Goal: Task Accomplishment & Management: Complete application form

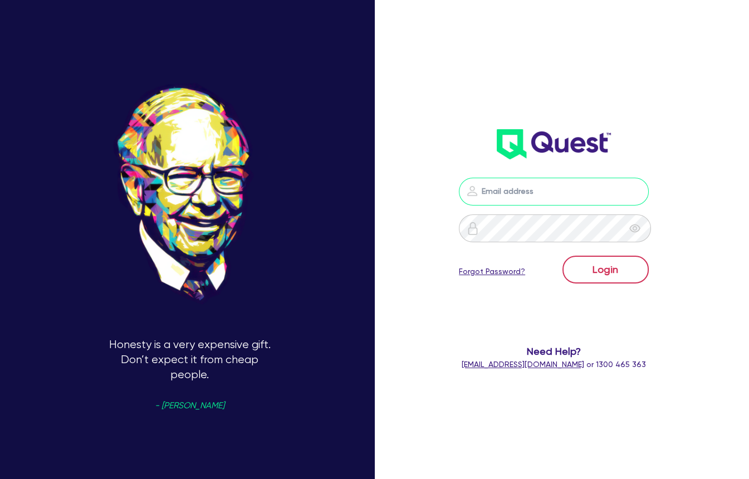
type input "[PERSON_NAME][EMAIL_ADDRESS][PERSON_NAME][DOMAIN_NAME]"
click at [603, 264] on button "Login" at bounding box center [605, 270] width 86 height 28
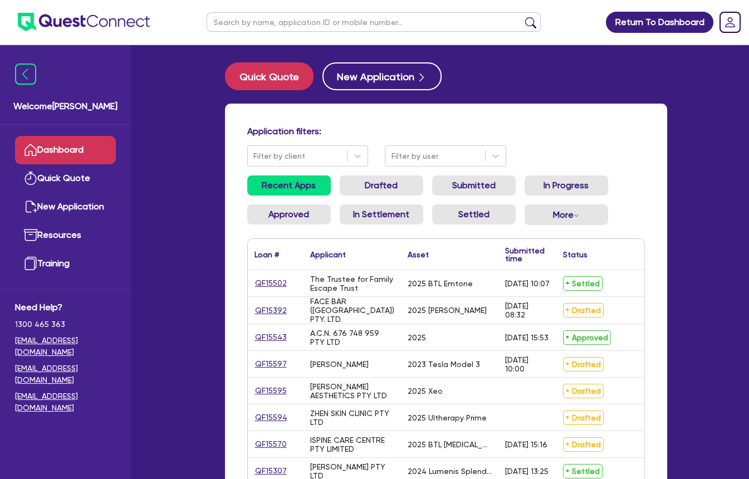
click at [347, 21] on input "text" at bounding box center [374, 21] width 334 height 19
type input "[PERSON_NAME]"
click at [522, 17] on button "submit" at bounding box center [531, 25] width 18 height 16
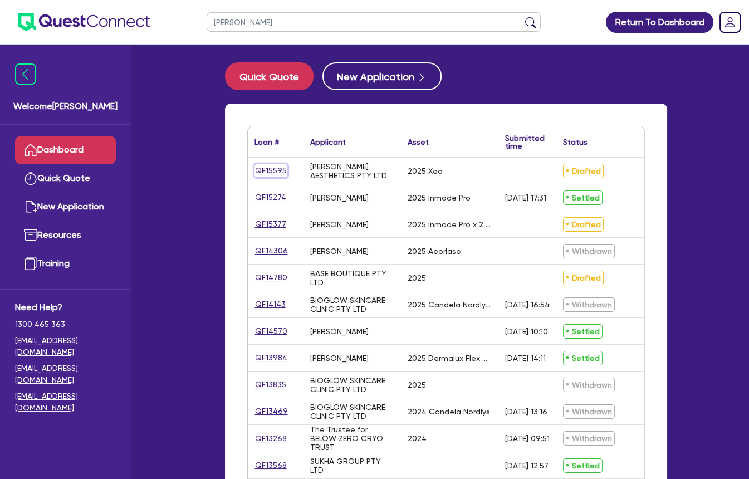
click at [273, 170] on link "QF15595" at bounding box center [270, 170] width 33 height 13
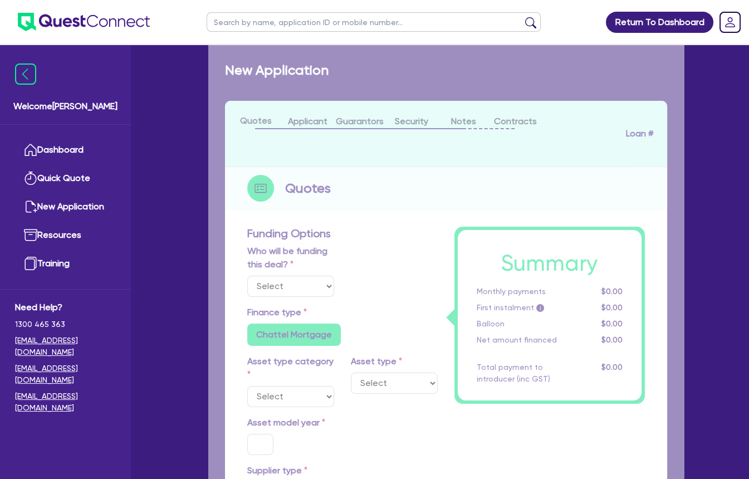
select select "Other"
select select "SECONDARY_ASSETS"
type input "2025"
radio input "true"
type input "55,000"
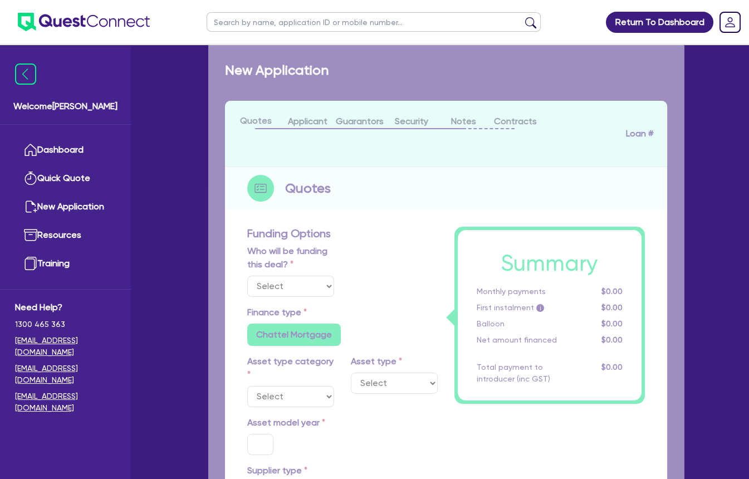
type input "30"
type input "16,500"
type input "4"
type input "2,200"
type input "7.65"
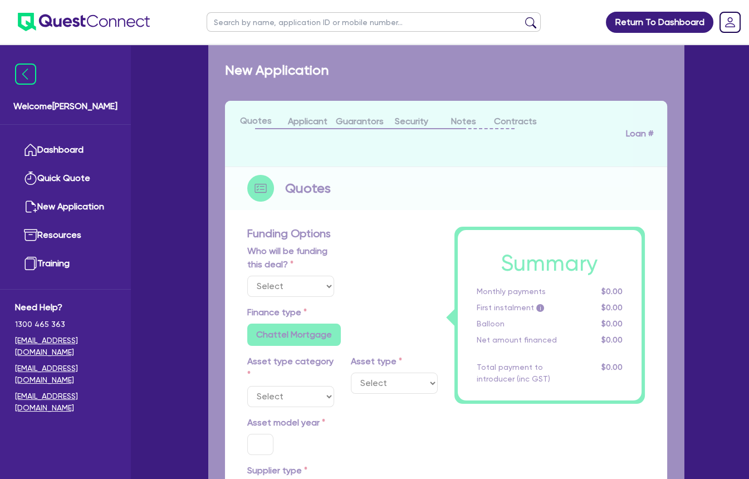
radio input "false"
type input "390"
radio input "false"
select select "MEDICAL_DENTAL_LABORATORY_EQUIPMENT"
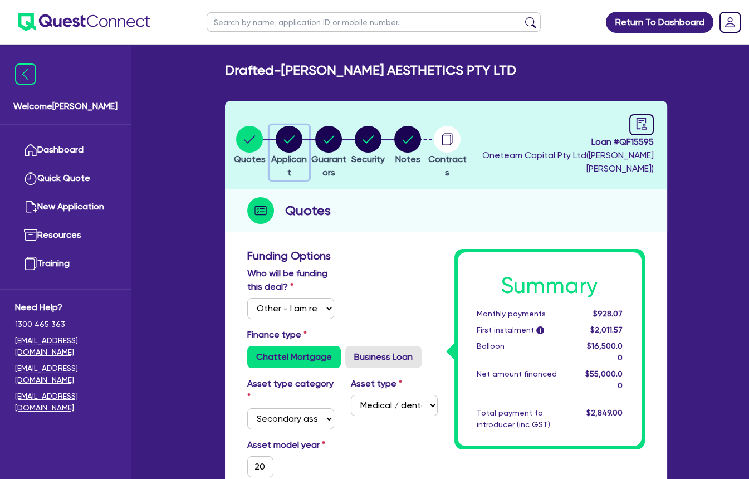
click at [297, 140] on circle "button" at bounding box center [289, 139] width 27 height 27
select select "COMPANY"
select select "HEALTH_BEAUTY"
select select "HAIR_BEAUTY_SALONS"
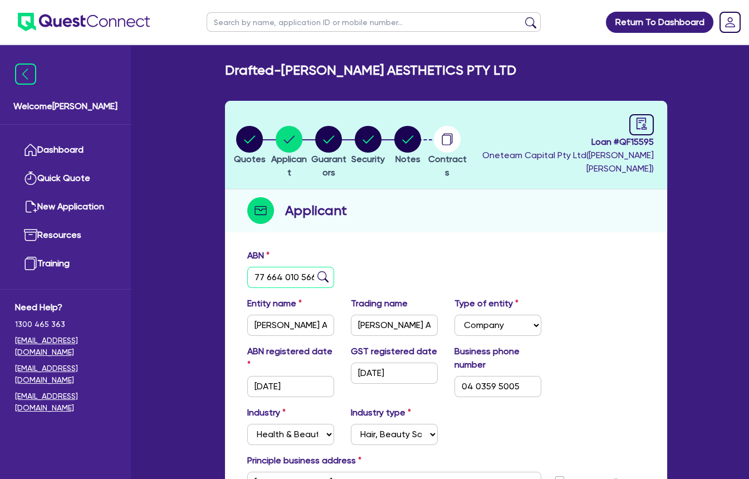
click at [276, 274] on input "77 664 010 566" at bounding box center [290, 277] width 87 height 21
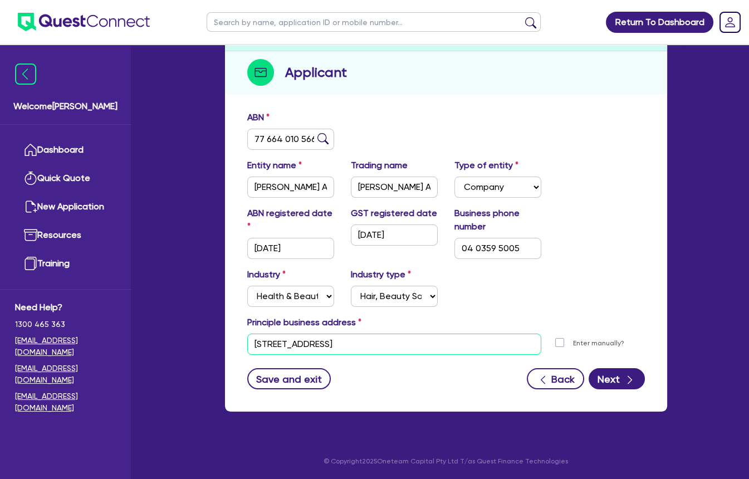
click at [311, 341] on input "[STREET_ADDRESS]" at bounding box center [394, 343] width 294 height 21
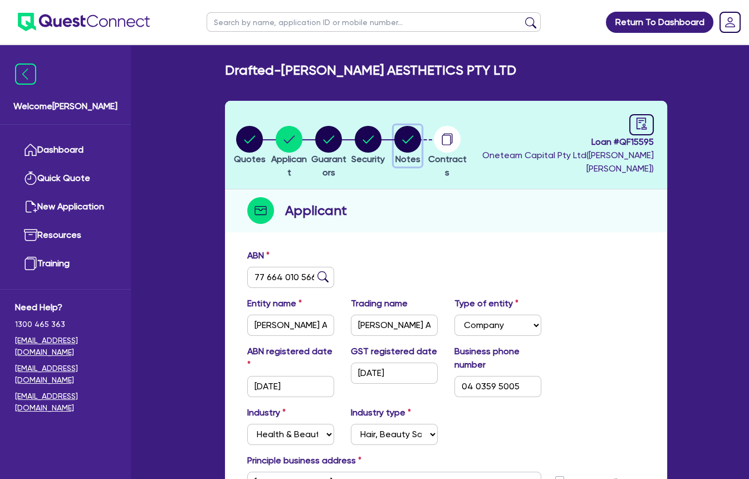
click at [421, 145] on icon "button" at bounding box center [407, 139] width 27 height 27
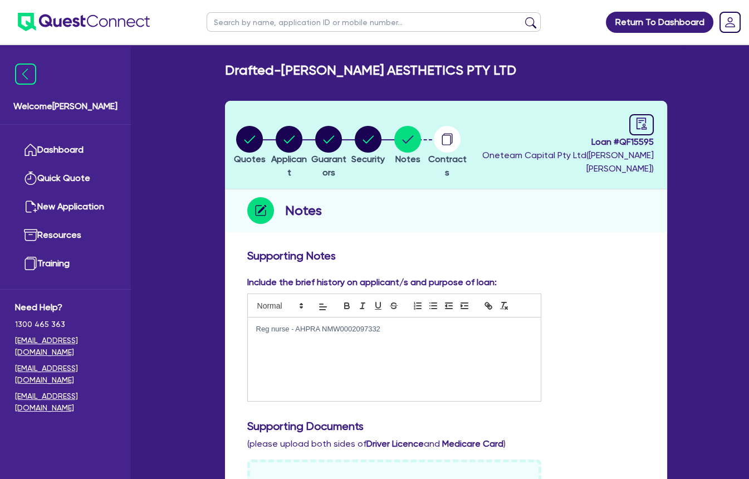
drag, startPoint x: 389, startPoint y: 330, endPoint x: 292, endPoint y: 327, distance: 96.4
click at [292, 327] on p "Reg nurse - AHPRA NMW0002097332" at bounding box center [394, 329] width 276 height 10
copy p "AHPRA NMW0002097332"
click at [293, 136] on circle "button" at bounding box center [289, 139] width 27 height 27
select select "COMPANY"
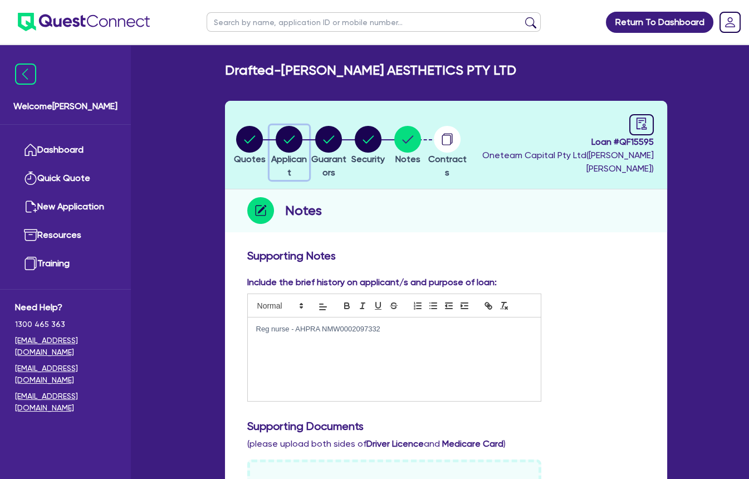
select select "HEALTH_BEAUTY"
select select "HAIR_BEAUTY_SALONS"
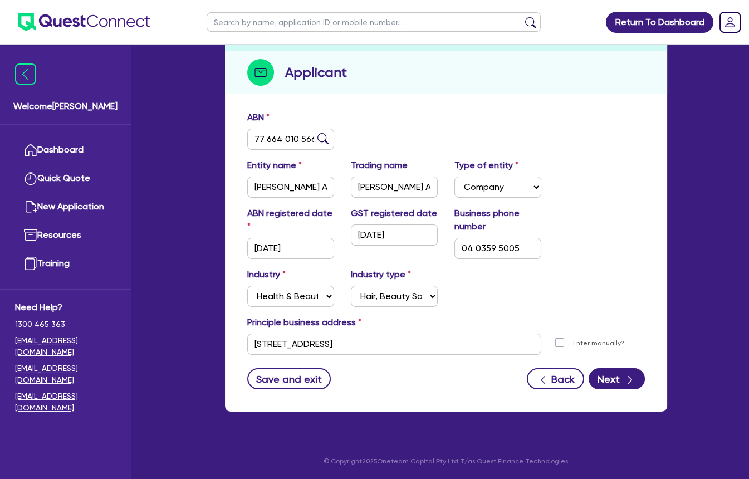
scroll to position [18, 0]
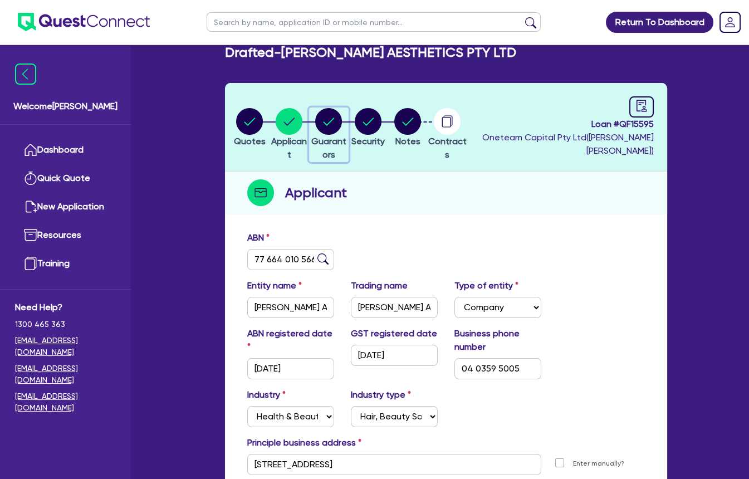
click at [341, 108] on circle "button" at bounding box center [328, 121] width 27 height 27
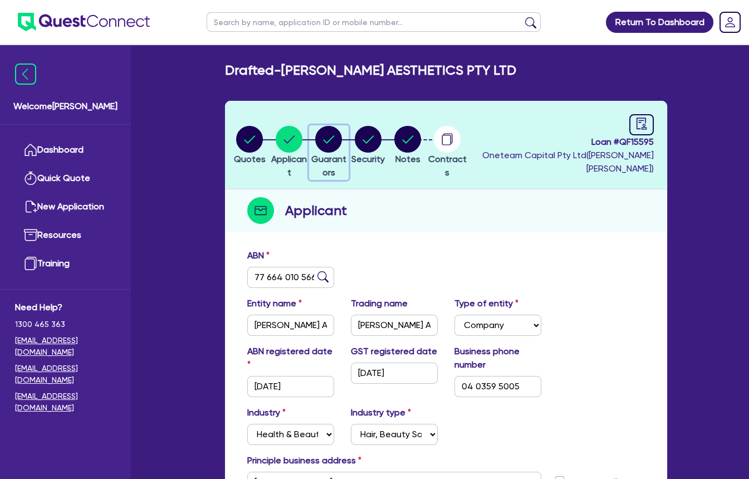
select select "MS"
select select "[GEOGRAPHIC_DATA]"
select select "DE_FACTO"
select select "PROPERTY"
select select "CASH"
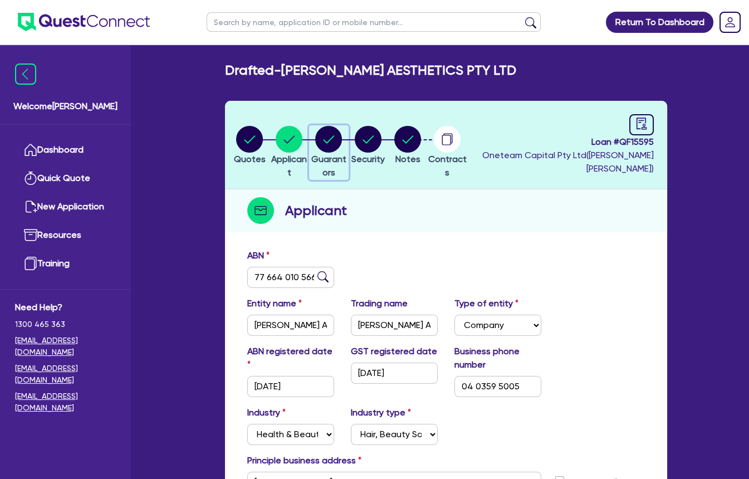
select select "VEHICLE"
select select "HOUSEHOLD_PERSONAL"
select select "OTHER"
select select "MORTGAGE"
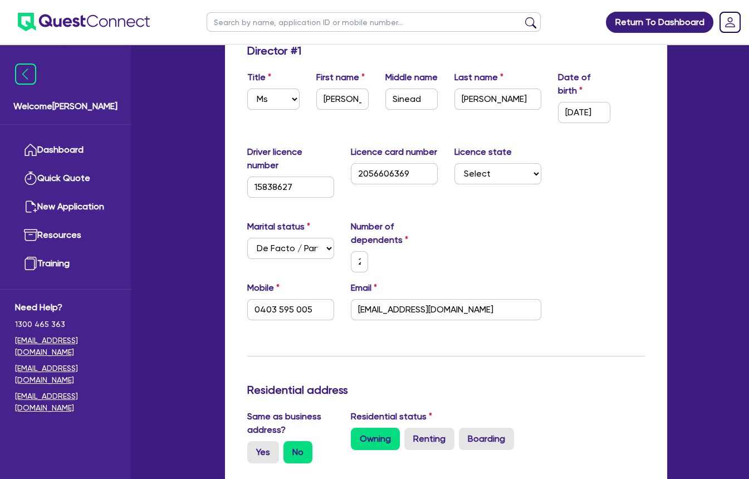
scroll to position [211, 0]
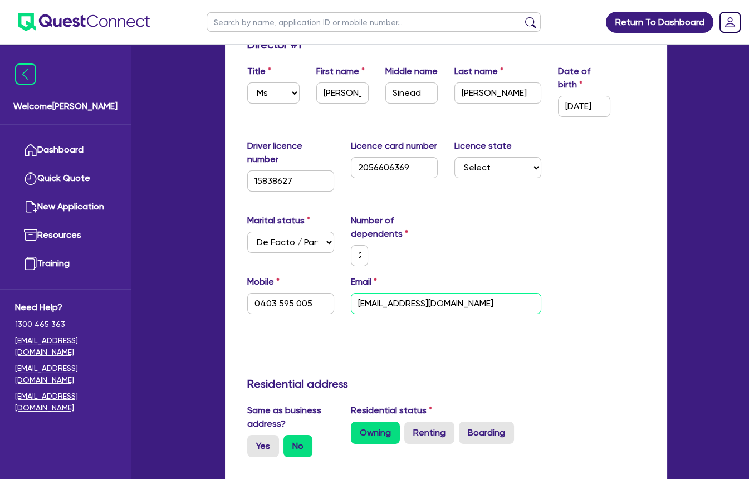
click at [396, 301] on input "[EMAIL_ADDRESS][DOMAIN_NAME]" at bounding box center [446, 303] width 190 height 21
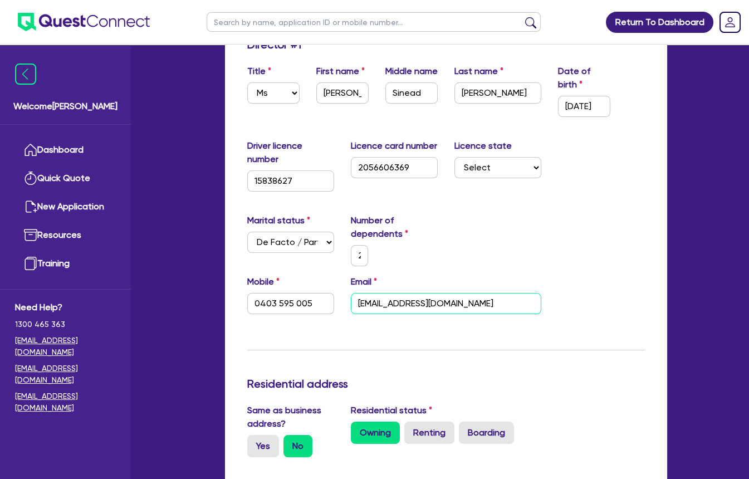
click at [396, 301] on input "[EMAIL_ADDRESS][DOMAIN_NAME]" at bounding box center [446, 303] width 190 height 21
click at [272, 309] on input "0403 595 005" at bounding box center [290, 303] width 87 height 21
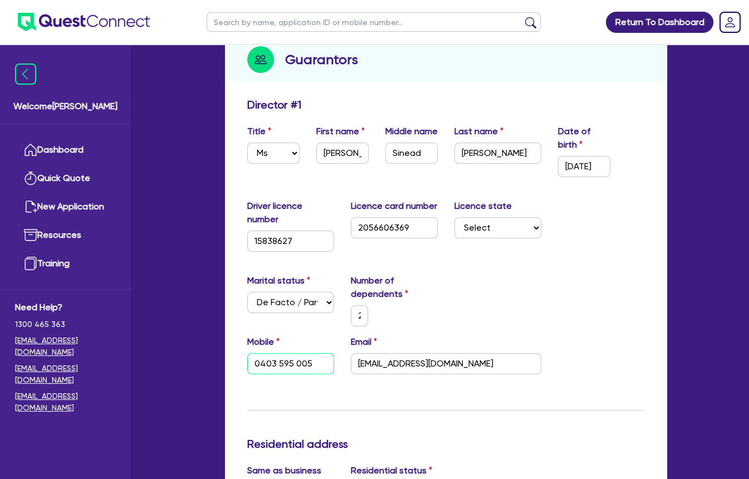
scroll to position [147, 0]
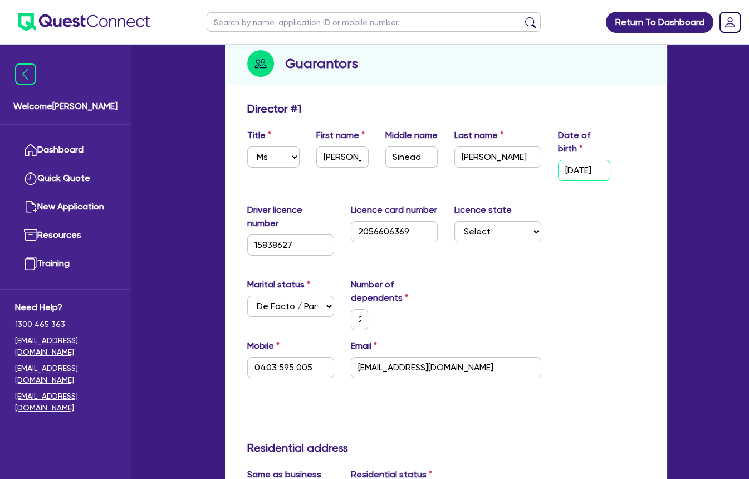
click at [576, 166] on input "[DATE]" at bounding box center [584, 170] width 52 height 21
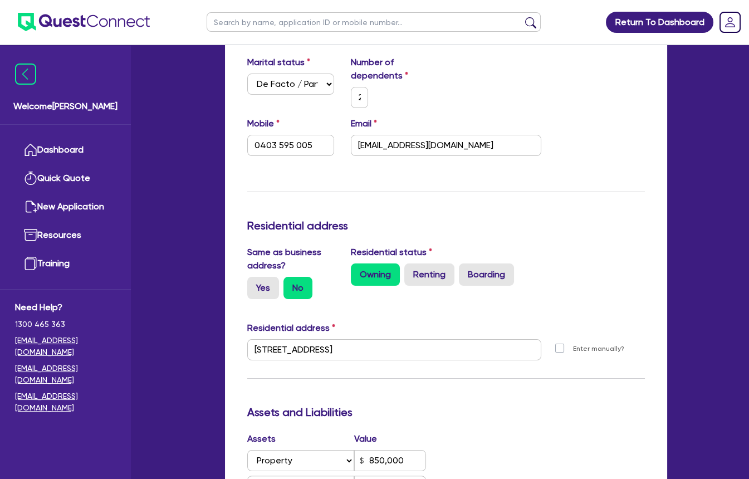
scroll to position [374, 0]
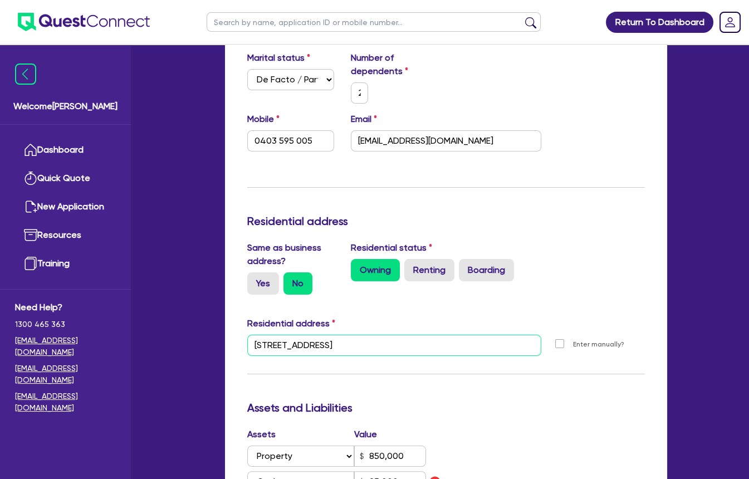
click at [332, 344] on input "[STREET_ADDRESS]" at bounding box center [394, 345] width 294 height 21
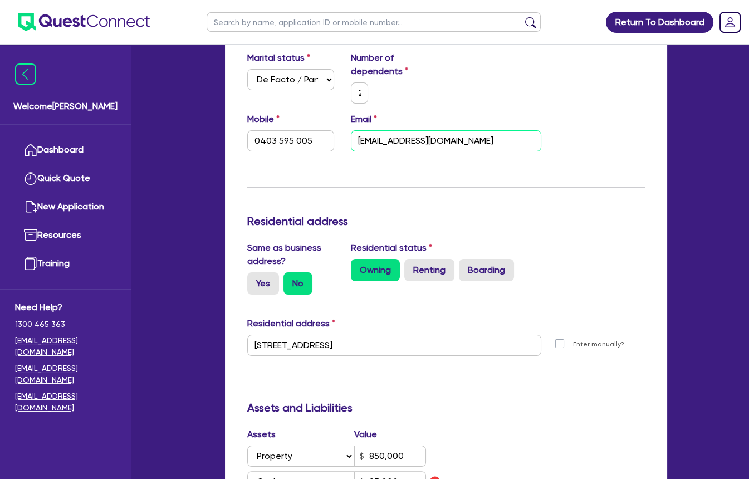
click at [423, 134] on input "[EMAIL_ADDRESS][DOMAIN_NAME]" at bounding box center [446, 140] width 190 height 21
click at [281, 134] on input "0403 595 005" at bounding box center [290, 140] width 87 height 21
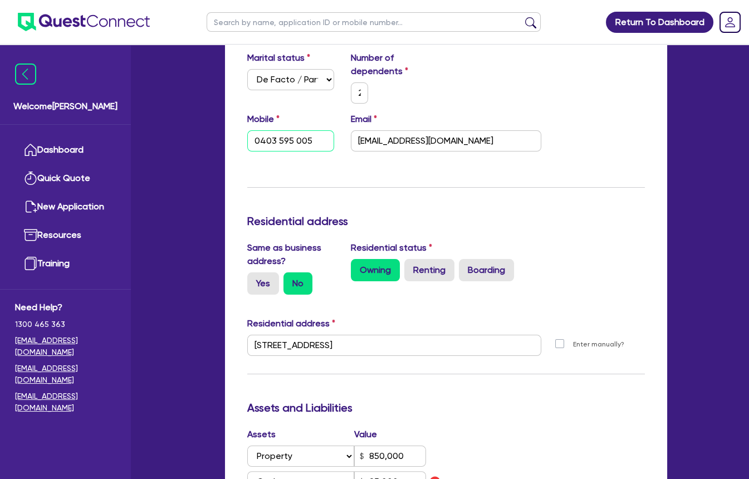
click at [281, 134] on input "0403 595 005" at bounding box center [290, 140] width 87 height 21
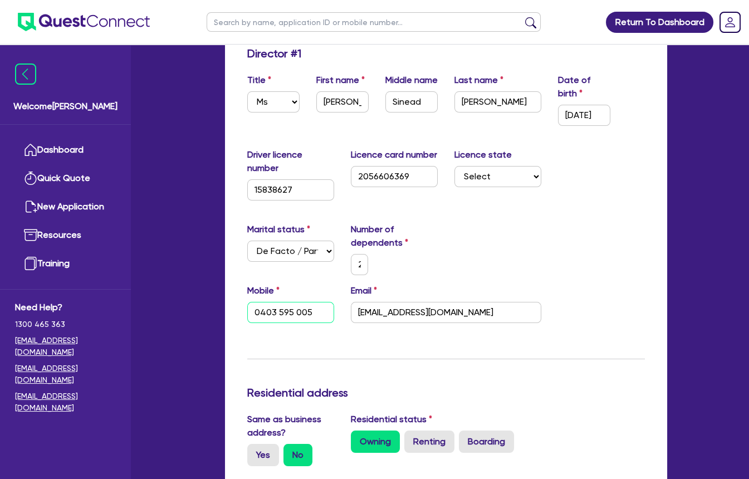
scroll to position [200, 0]
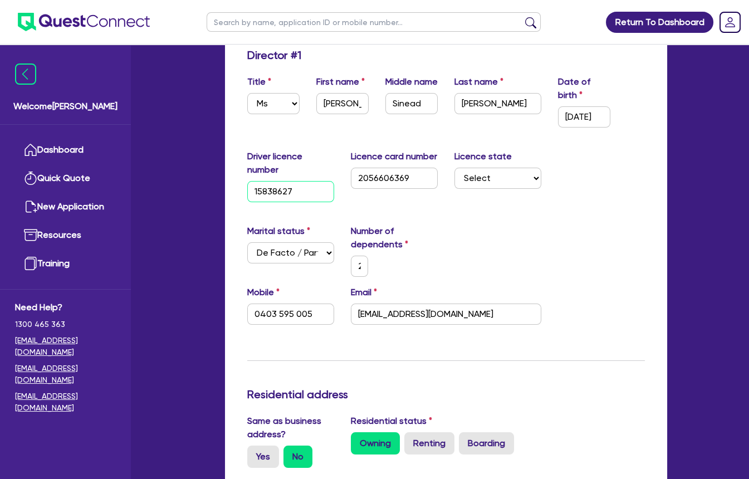
click at [263, 195] on input "15838627" at bounding box center [290, 191] width 87 height 21
click at [392, 168] on input "2056606369" at bounding box center [394, 178] width 87 height 21
click at [618, 162] on div "Driver licence number [DRIVERS_LICENSE_NUMBER] Licence card number [DRIVERS_LIC…" at bounding box center [446, 180] width 414 height 61
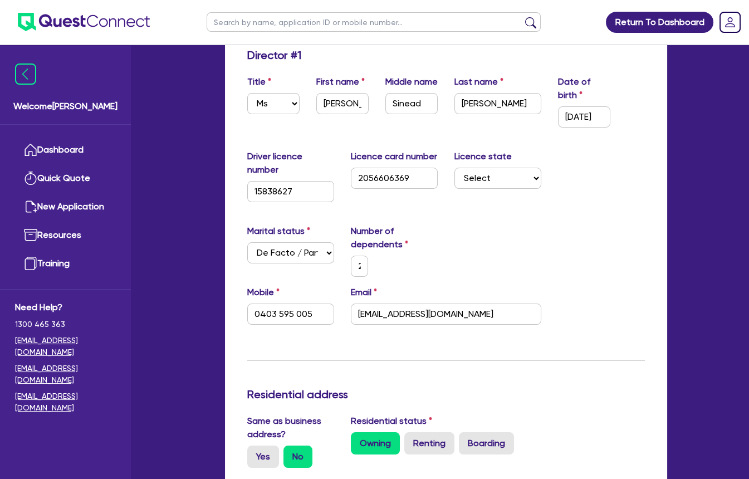
scroll to position [0, 0]
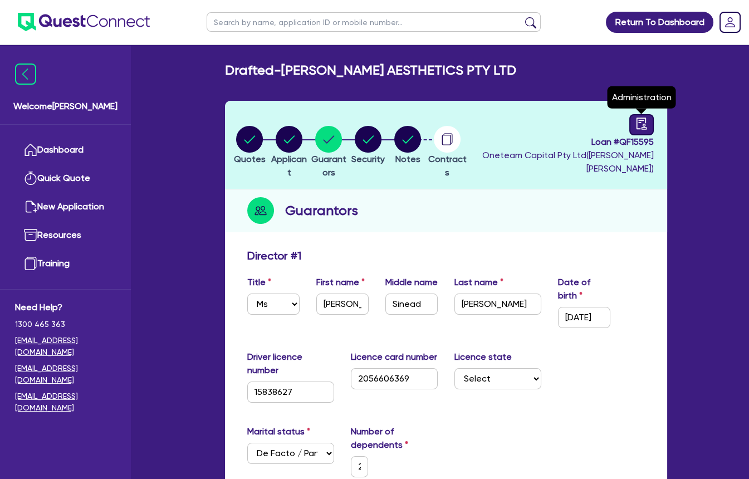
click at [643, 122] on icon "audit" at bounding box center [641, 123] width 12 height 12
select select "DRAFTED_NEW"
select select "Other"
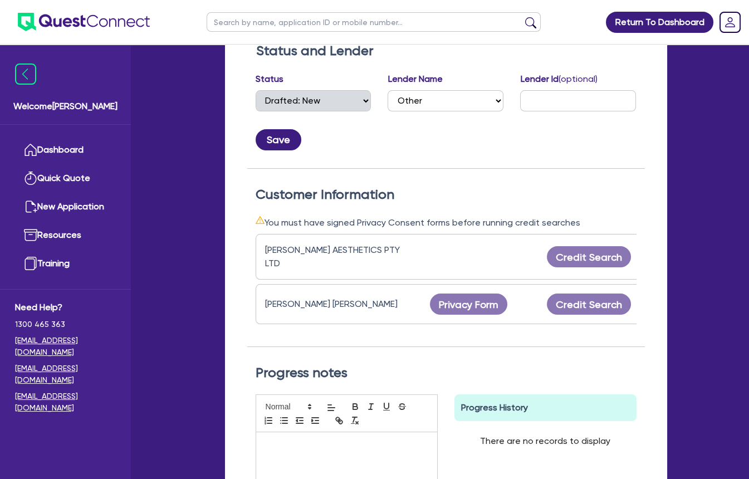
scroll to position [207, 0]
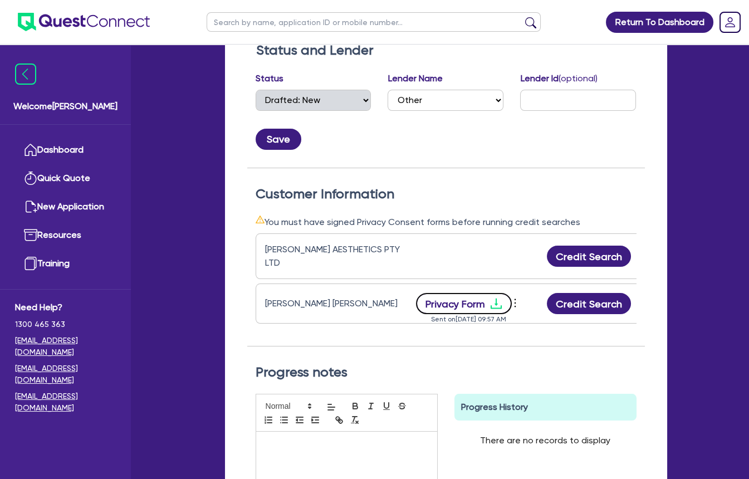
click at [494, 306] on icon "download" at bounding box center [495, 303] width 13 height 13
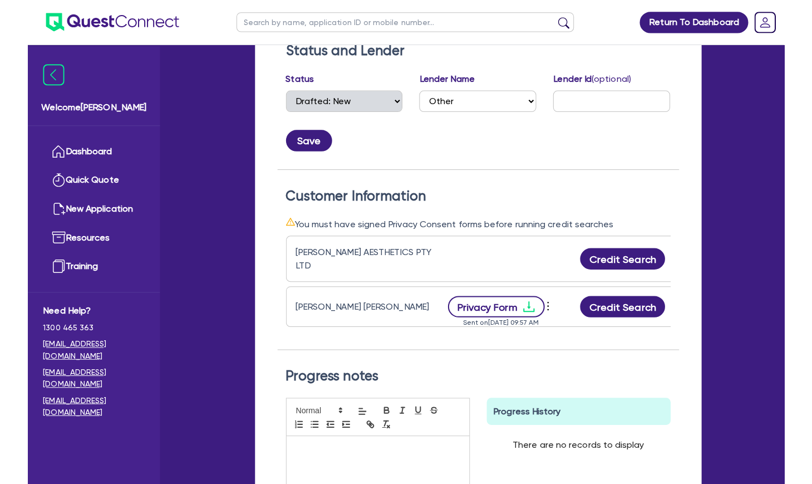
scroll to position [0, 0]
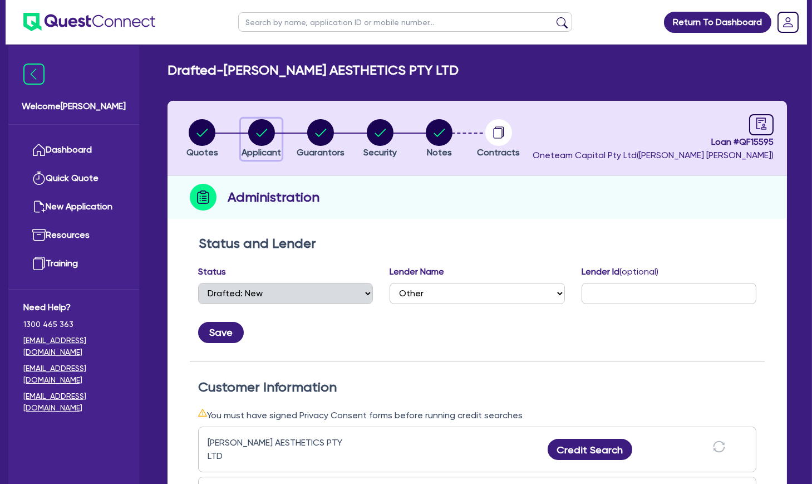
click at [264, 136] on circle "button" at bounding box center [261, 132] width 27 height 27
select select "COMPANY"
select select "HEALTH_BEAUTY"
select select "HAIR_BEAUTY_SALONS"
